Goal: Navigation & Orientation: Go to known website

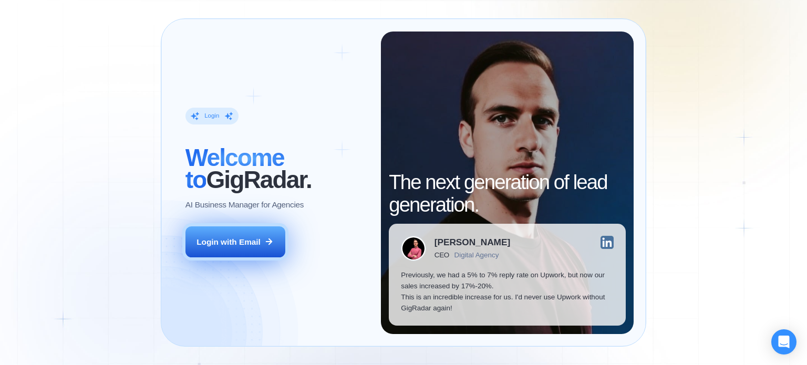
click at [258, 244] on div "Login with Email" at bounding box center [229, 242] width 64 height 11
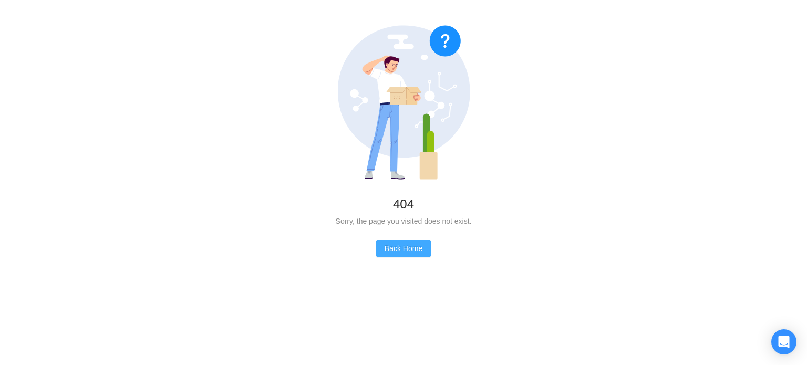
click at [408, 246] on span "Back Home" at bounding box center [404, 249] width 38 height 12
click at [410, 244] on span "Back Home" at bounding box center [404, 249] width 38 height 12
click at [416, 242] on button "Back Home" at bounding box center [403, 248] width 55 height 17
click at [416, 252] on span "Back Home" at bounding box center [404, 249] width 38 height 12
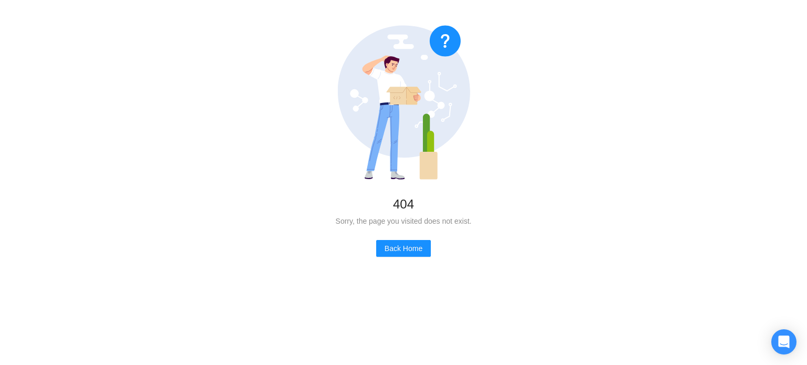
click at [555, 125] on div "404 Sorry, the page you visited does not exist. Back Home" at bounding box center [403, 141] width 807 height 282
click at [788, 344] on icon "Open Intercom Messenger" at bounding box center [784, 342] width 12 height 14
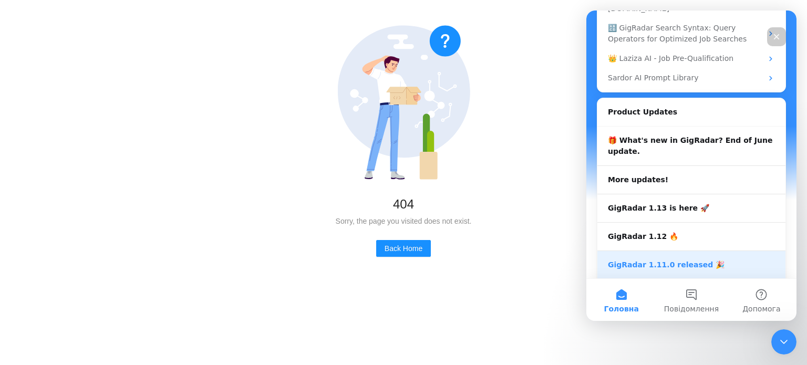
scroll to position [259, 0]
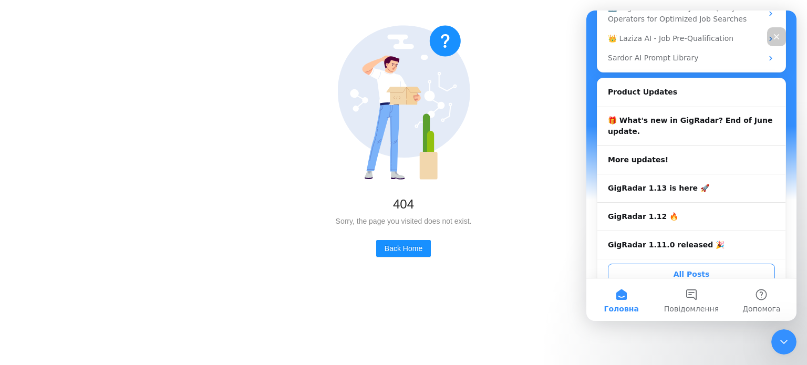
click at [624, 310] on span "Головна" at bounding box center [621, 308] width 35 height 7
click at [519, 235] on div "404 Sorry, the page you visited does not exist. Back Home" at bounding box center [403, 141] width 807 height 282
drag, startPoint x: 511, startPoint y: 203, endPoint x: 514, endPoint y: 177, distance: 26.9
click at [511, 203] on div "404" at bounding box center [404, 204] width 774 height 23
click at [404, 244] on span "Back Home" at bounding box center [404, 249] width 38 height 12
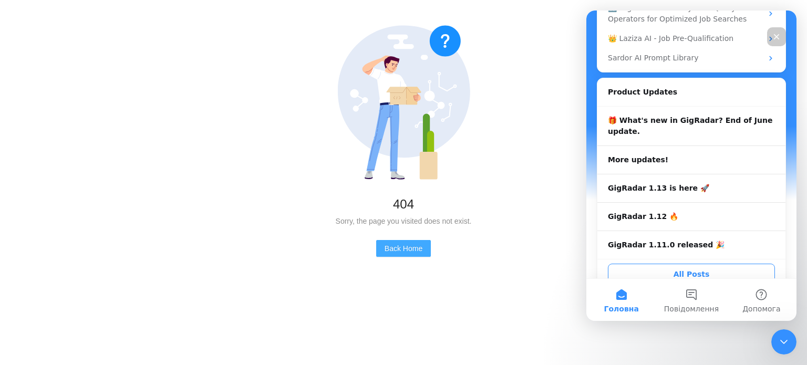
click at [402, 247] on span "Back Home" at bounding box center [404, 249] width 38 height 12
drag, startPoint x: 402, startPoint y: 247, endPoint x: 474, endPoint y: 128, distance: 139.2
click at [402, 246] on span "Back Home" at bounding box center [404, 249] width 38 height 12
click at [498, 110] on div "404 Sorry, the page you visited does not exist. Back Home" at bounding box center [403, 141] width 807 height 282
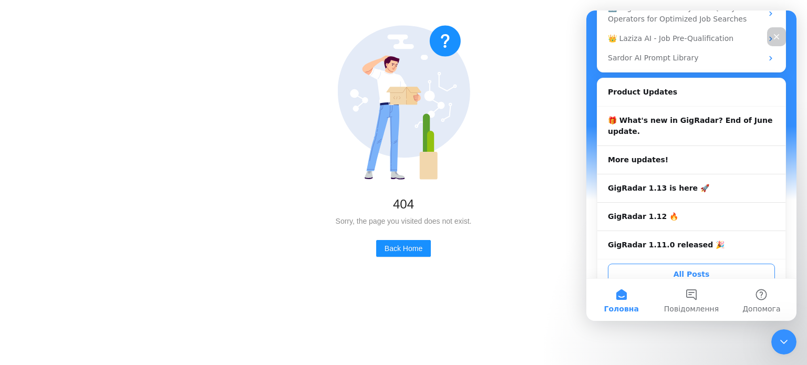
click at [774, 39] on icon "Закрити" at bounding box center [777, 37] width 8 height 8
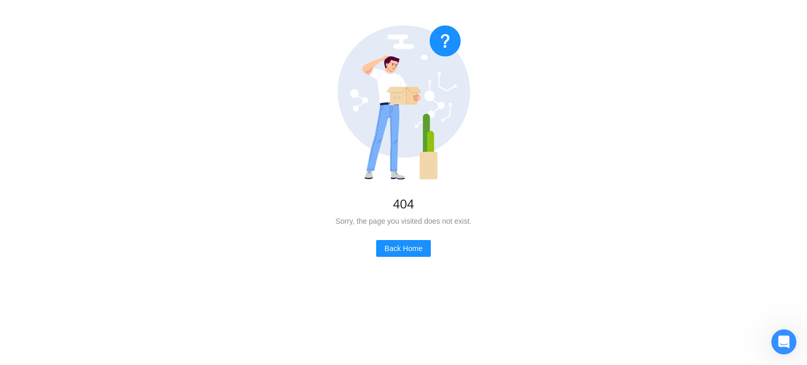
scroll to position [0, 0]
drag, startPoint x: 567, startPoint y: 81, endPoint x: 561, endPoint y: 85, distance: 6.4
click at [561, 85] on div "404 Sorry, the page you visited does not exist. Back Home" at bounding box center [403, 141] width 807 height 282
drag, startPoint x: 395, startPoint y: 243, endPoint x: 401, endPoint y: 245, distance: 6.4
click at [397, 244] on span "Back Home" at bounding box center [404, 249] width 38 height 12
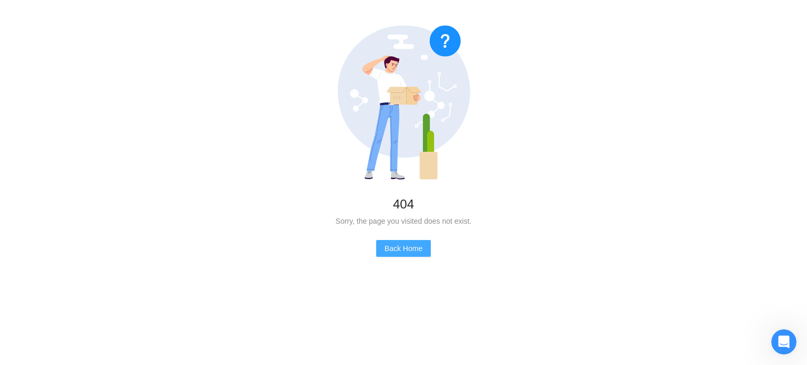
click at [411, 245] on span "Back Home" at bounding box center [404, 249] width 38 height 12
click at [411, 246] on span "Back Home" at bounding box center [404, 249] width 38 height 12
click at [411, 248] on span "Back Home" at bounding box center [404, 249] width 38 height 12
click at [412, 249] on span "Back Home" at bounding box center [404, 249] width 38 height 12
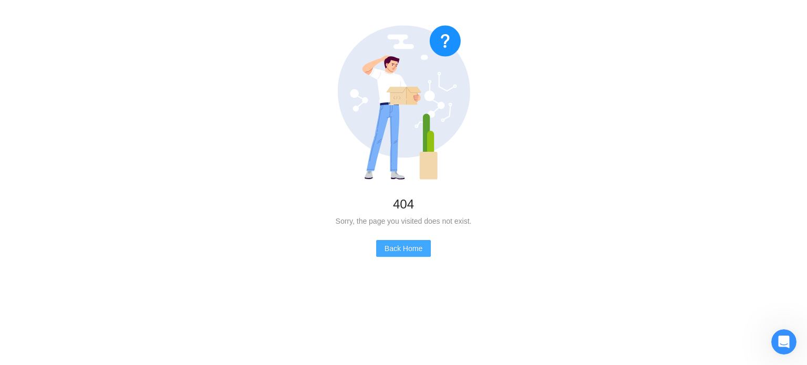
click at [412, 250] on span "Back Home" at bounding box center [404, 249] width 38 height 12
drag, startPoint x: 412, startPoint y: 250, endPoint x: 394, endPoint y: 225, distance: 30.8
click at [408, 245] on span "Back Home" at bounding box center [404, 249] width 38 height 12
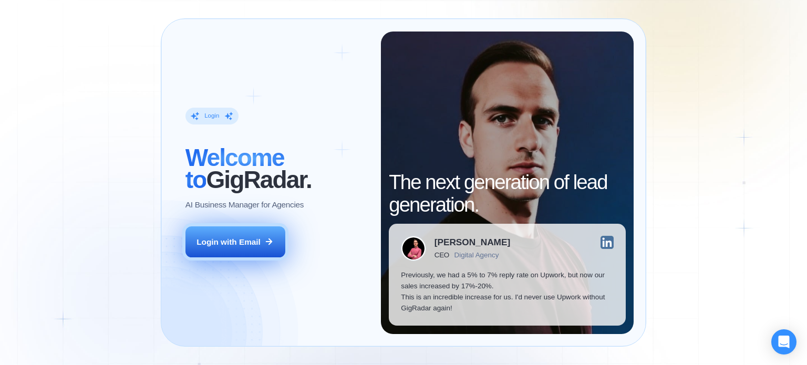
click at [229, 242] on div "Login with Email" at bounding box center [229, 242] width 64 height 11
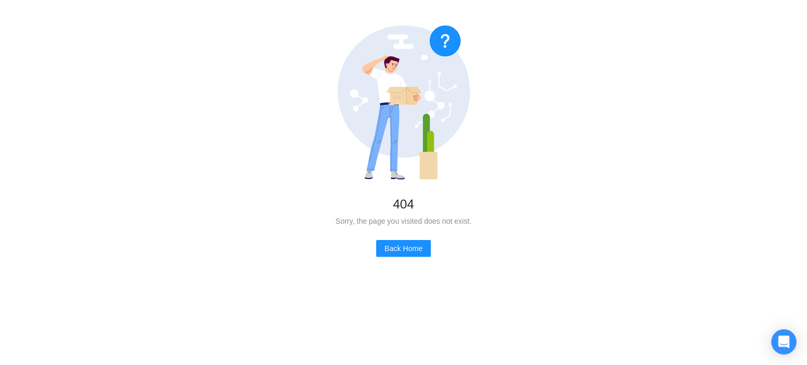
click at [449, 42] on icon at bounding box center [445, 41] width 31 height 31
